Goal: Task Accomplishment & Management: Manage account settings

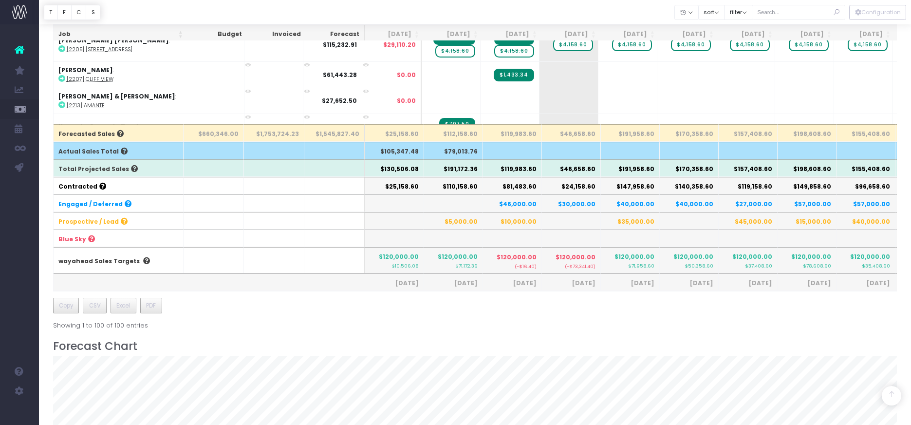
scroll to position [368, 0]
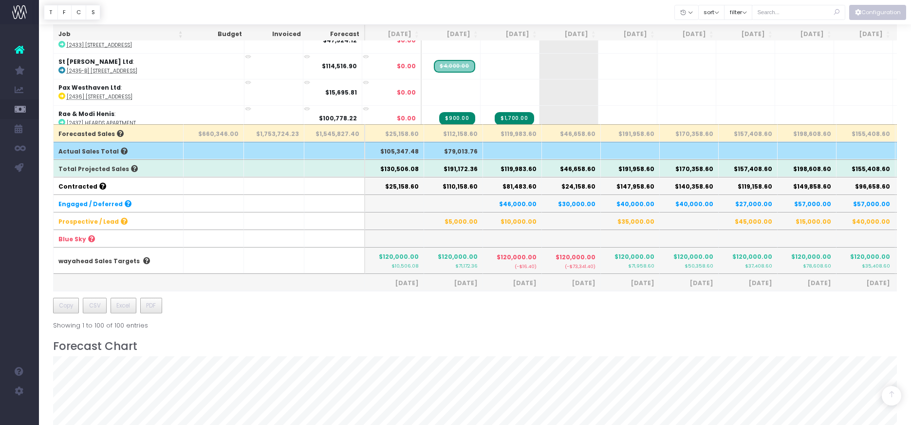
click at [875, 17] on button "Configuration" at bounding box center [877, 12] width 57 height 15
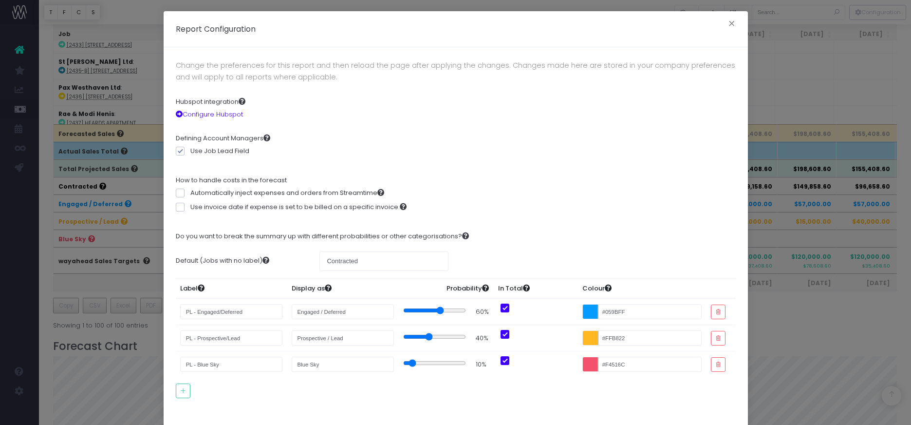
drag, startPoint x: 443, startPoint y: 311, endPoint x: 437, endPoint y: 312, distance: 6.3
type input "60"
click at [437, 312] on input "range" at bounding box center [434, 310] width 63 height 8
drag, startPoint x: 365, startPoint y: 261, endPoint x: 306, endPoint y: 260, distance: 58.9
click at [306, 260] on div "Default (Jobs with no label) Contracted" at bounding box center [455, 261] width 574 height 34
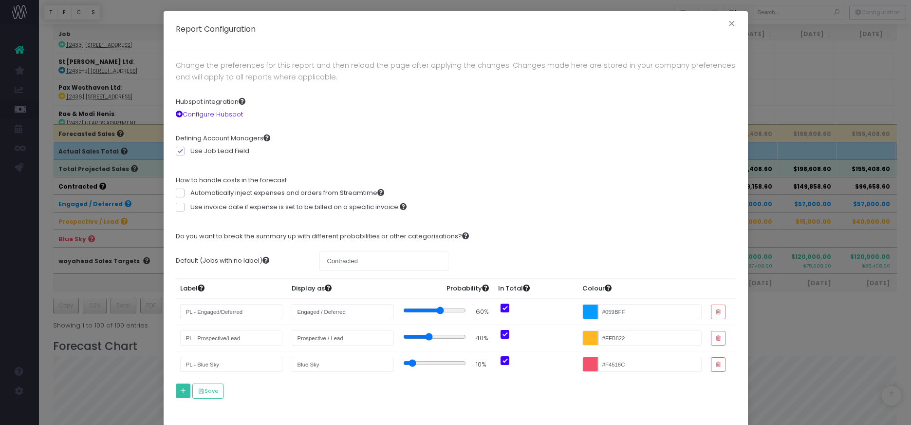
click at [185, 390] on icon "button" at bounding box center [183, 390] width 7 height 0
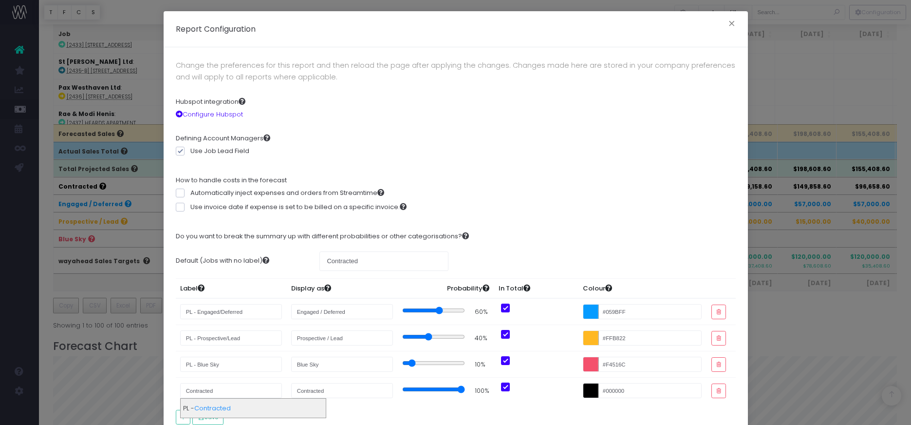
click at [216, 407] on strong "Contracted" at bounding box center [212, 407] width 37 height 9
type input "PL - Contracted"
drag, startPoint x: 458, startPoint y: 389, endPoint x: 453, endPoint y: 389, distance: 4.9
type input "90"
click at [453, 389] on input "range" at bounding box center [434, 389] width 63 height 8
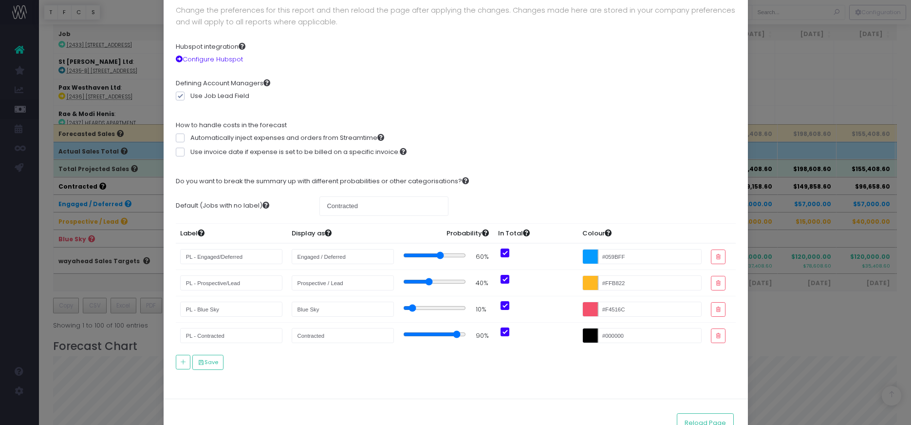
scroll to position [65, 0]
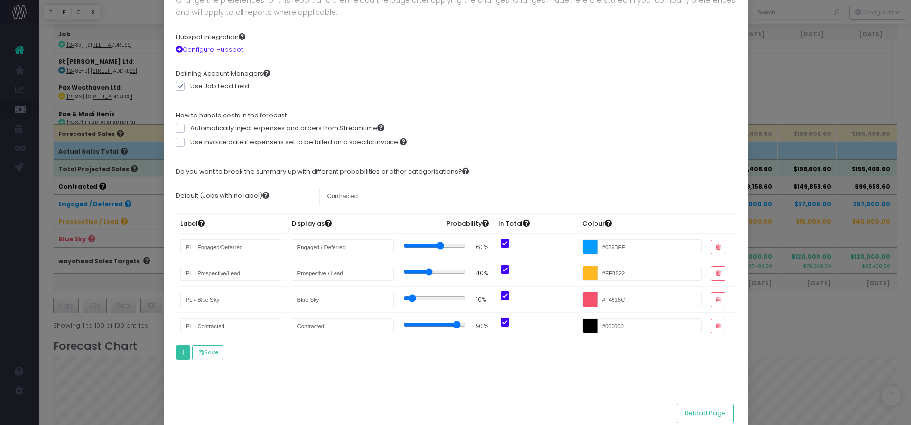
click at [182, 352] on icon "button" at bounding box center [183, 352] width 7 height 0
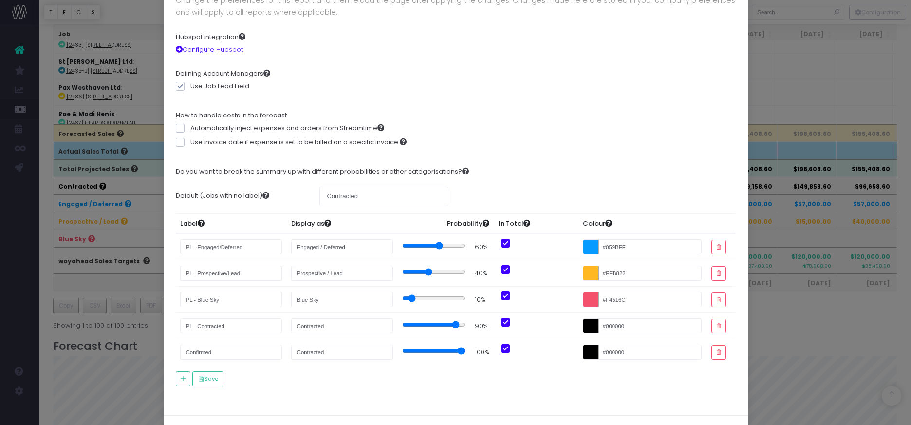
type input "Confirmed"
click at [589, 353] on input "#000000" at bounding box center [642, 351] width 119 height 15
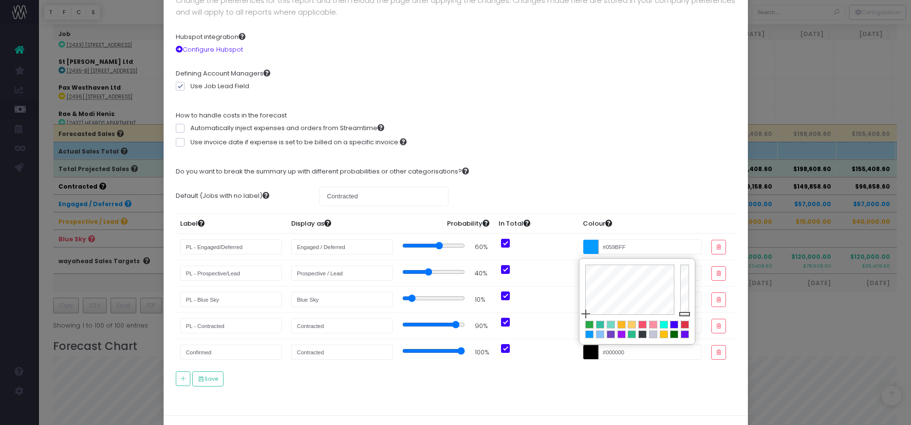
click at [588, 325] on div at bounding box center [589, 324] width 7 height 7
type input "#28A745"
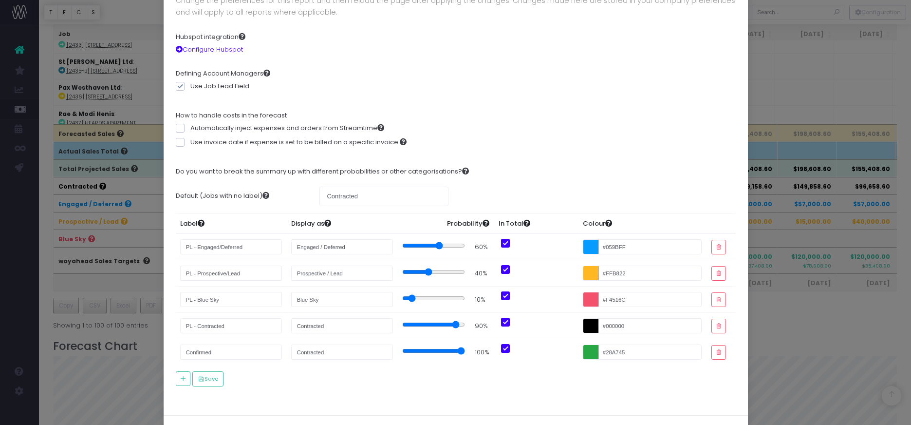
click at [576, 388] on div "Do you want to break the summary up with different probabilities or other categ…" at bounding box center [456, 276] width 560 height 234
click at [218, 380] on button "Save" at bounding box center [208, 378] width 32 height 15
drag, startPoint x: 333, startPoint y: 354, endPoint x: 272, endPoint y: 351, distance: 61.9
click at [277, 353] on tr "Confirmed Contracted 100% #28A745" at bounding box center [456, 352] width 560 height 26
type input "Confirmed"
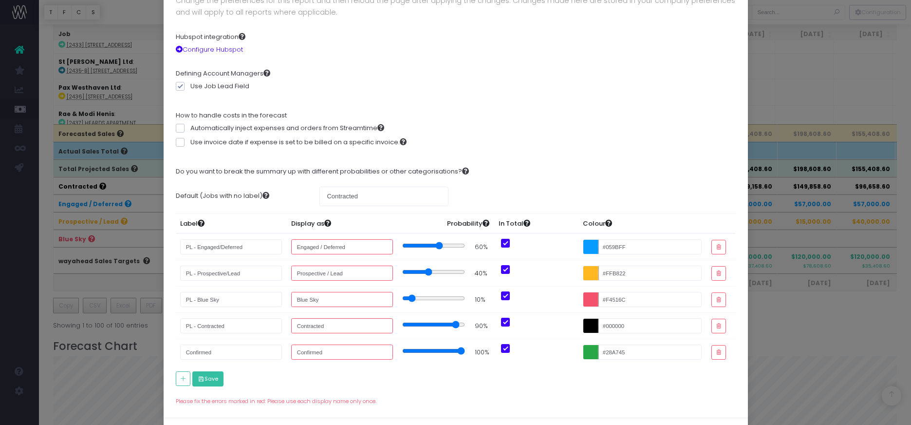
click at [202, 379] on icon "button" at bounding box center [201, 379] width 7 height 0
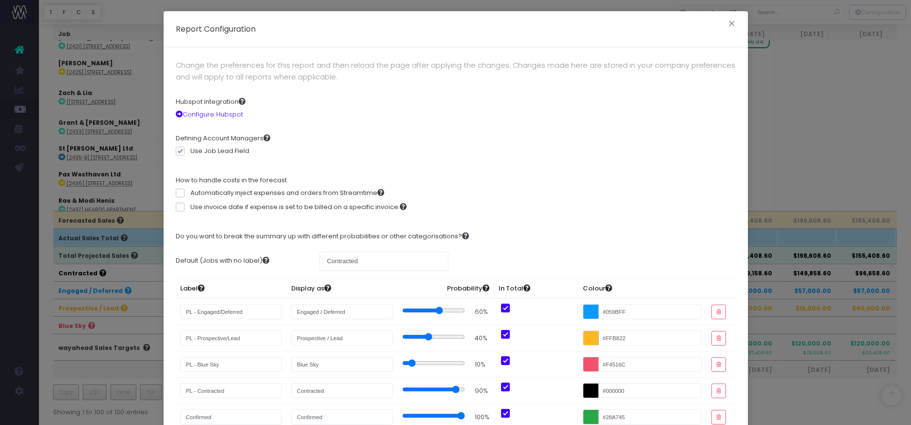
scroll to position [155, 0]
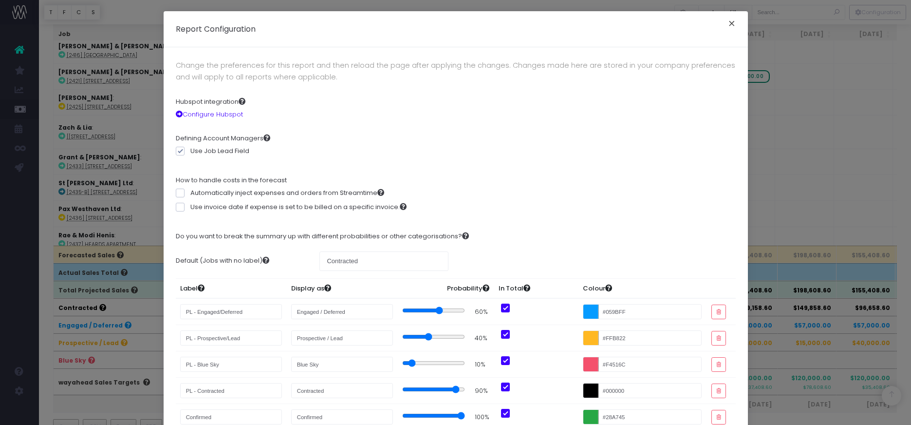
click at [733, 23] on button "×" at bounding box center [731, 25] width 20 height 16
